Goal: Task Accomplishment & Management: Complete application form

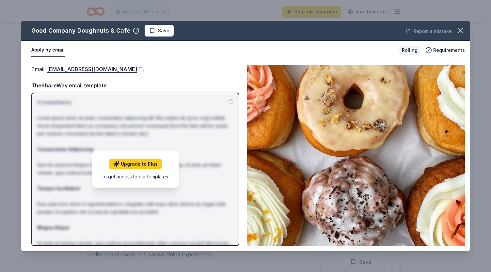
scroll to position [56, 0]
click at [137, 69] on button at bounding box center [140, 69] width 7 height 5
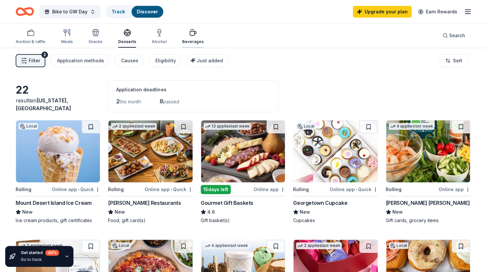
click at [190, 33] on icon "button" at bounding box center [193, 33] width 6 height 4
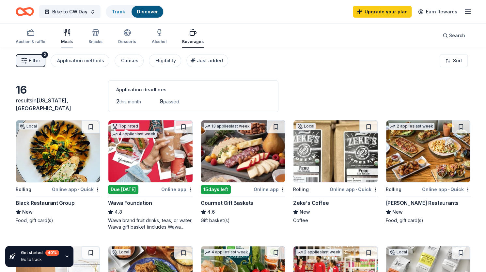
click at [66, 39] on div "Meals" at bounding box center [67, 41] width 12 height 5
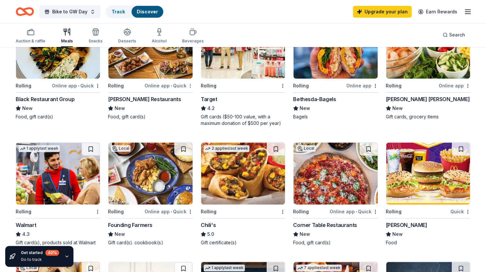
scroll to position [63, 0]
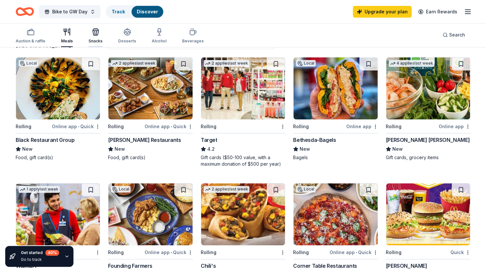
click at [94, 31] on icon "button" at bounding box center [96, 33] width 6 height 5
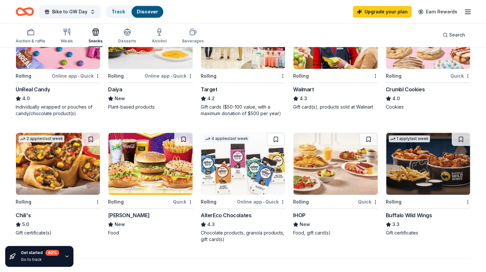
scroll to position [411, 0]
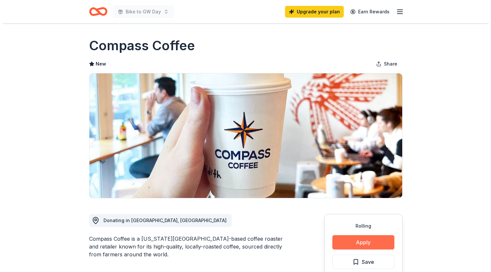
scroll to position [72, 0]
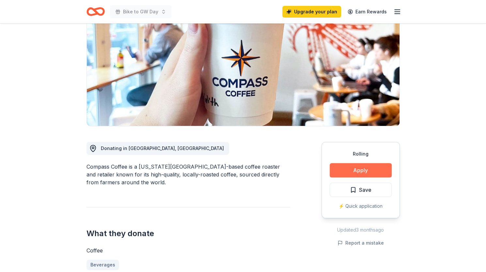
click at [358, 172] on button "Apply" at bounding box center [360, 170] width 62 height 14
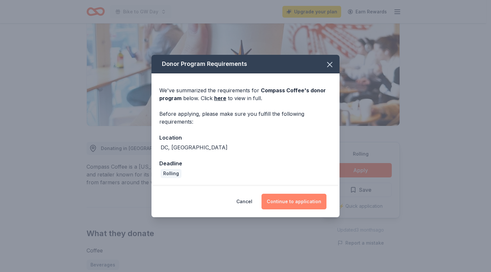
click at [296, 199] on button "Continue to application" at bounding box center [293, 202] width 65 height 16
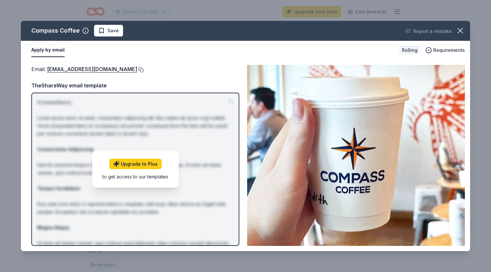
click at [137, 67] on button at bounding box center [140, 69] width 7 height 5
